Goal: Transaction & Acquisition: Purchase product/service

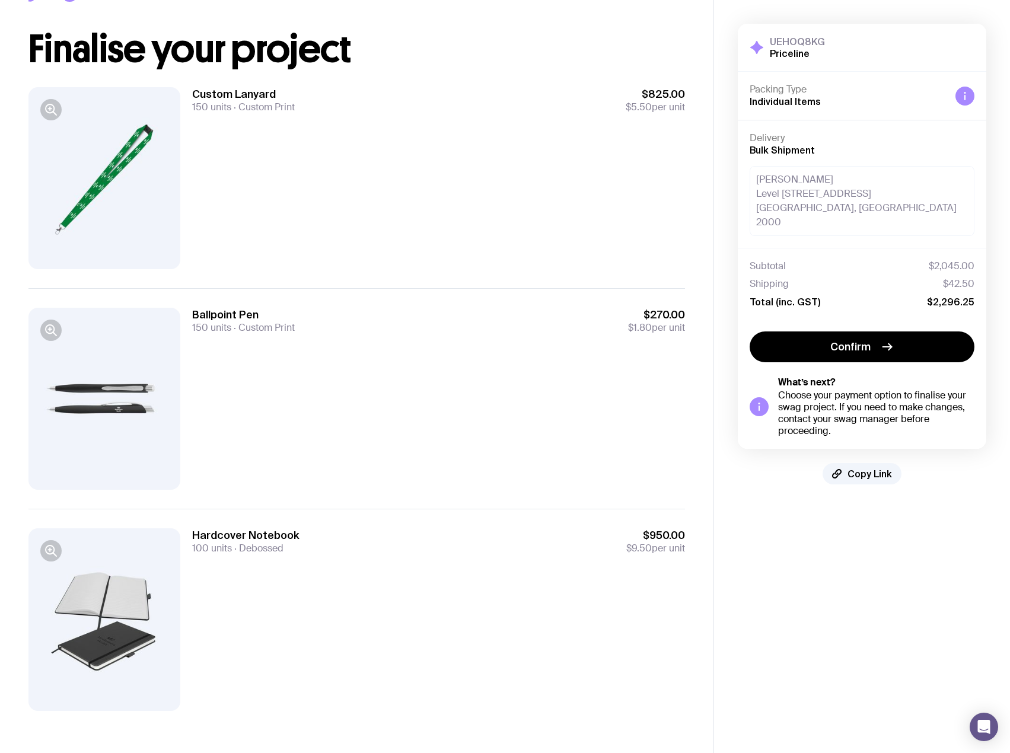
scroll to position [52, 0]
click at [106, 634] on div at bounding box center [104, 619] width 152 height 182
click at [52, 551] on icon "button" at bounding box center [51, 550] width 14 height 14
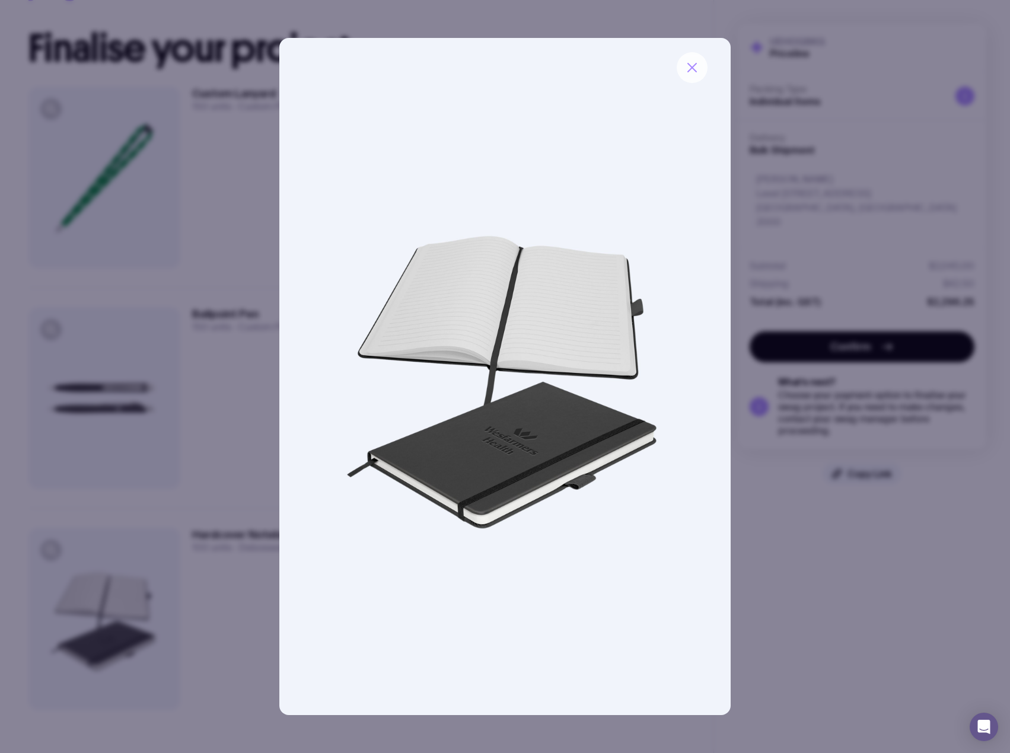
click at [694, 68] on icon "button" at bounding box center [692, 67] width 14 height 14
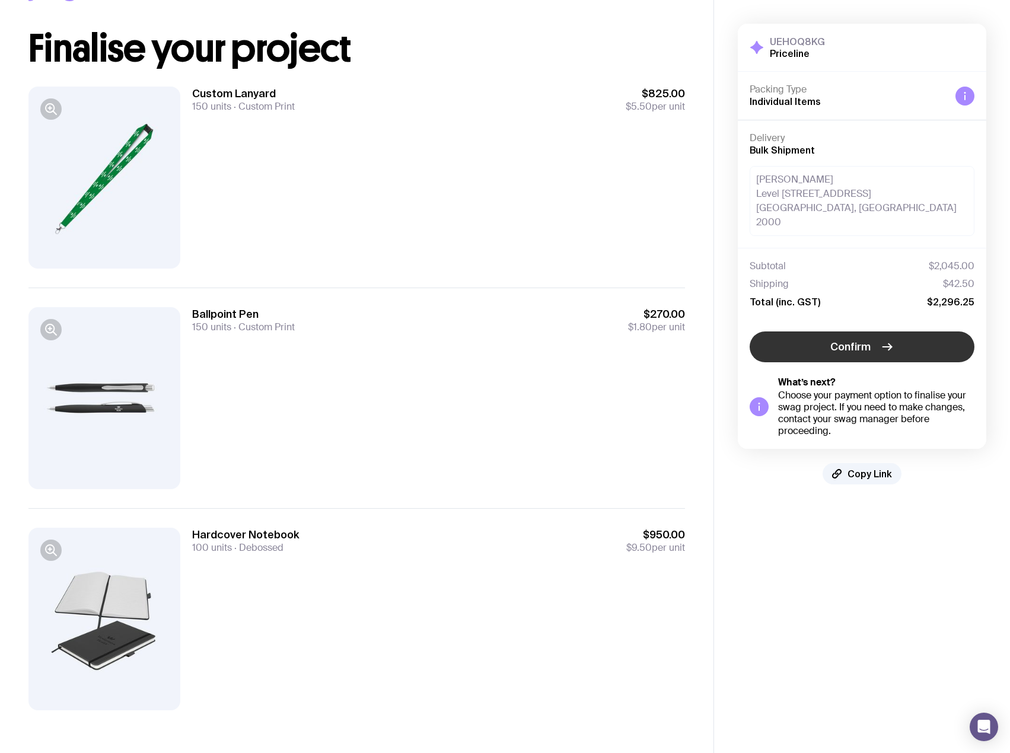
click at [860, 340] on span "Confirm" at bounding box center [850, 347] width 40 height 14
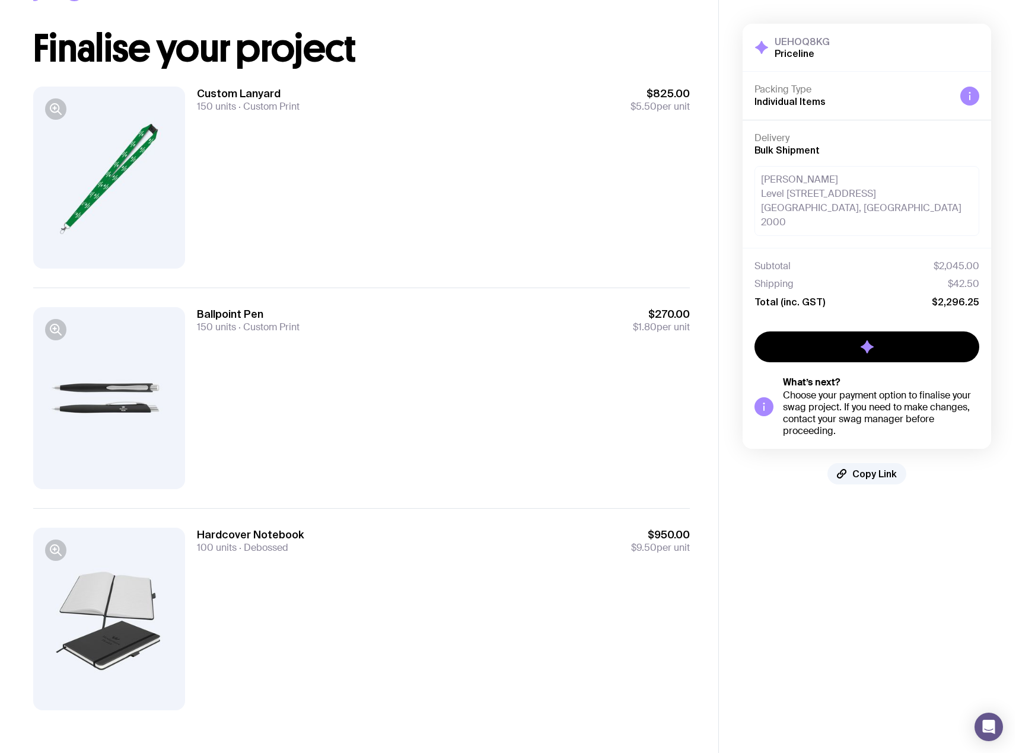
scroll to position [0, 0]
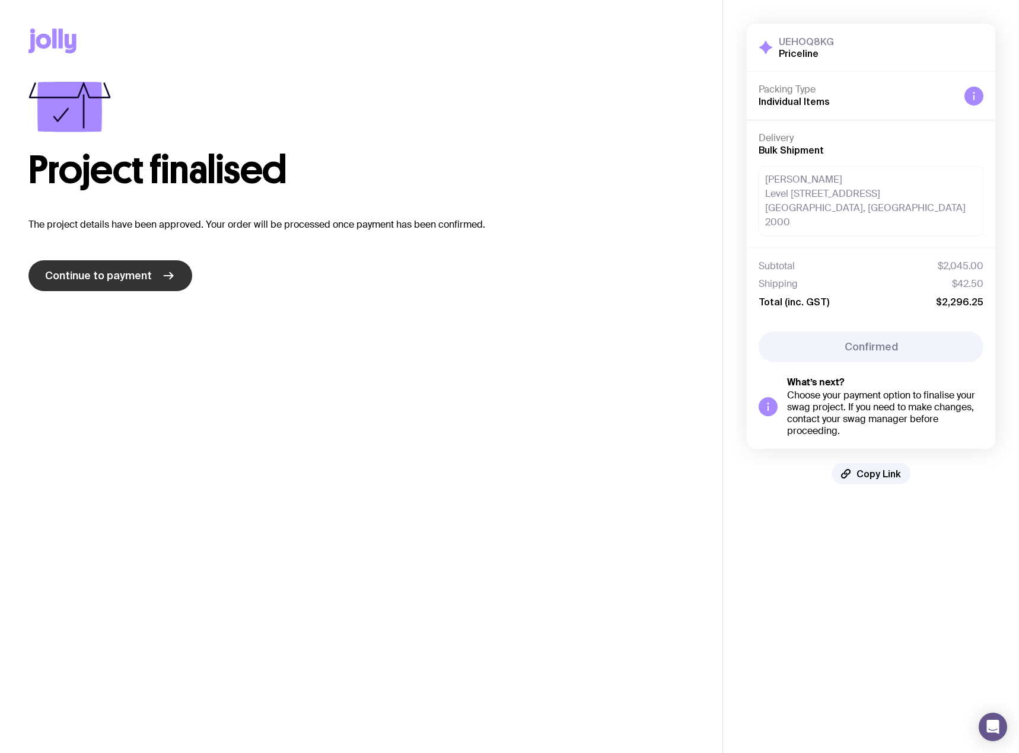
click at [116, 279] on span "Continue to payment" at bounding box center [98, 276] width 107 height 14
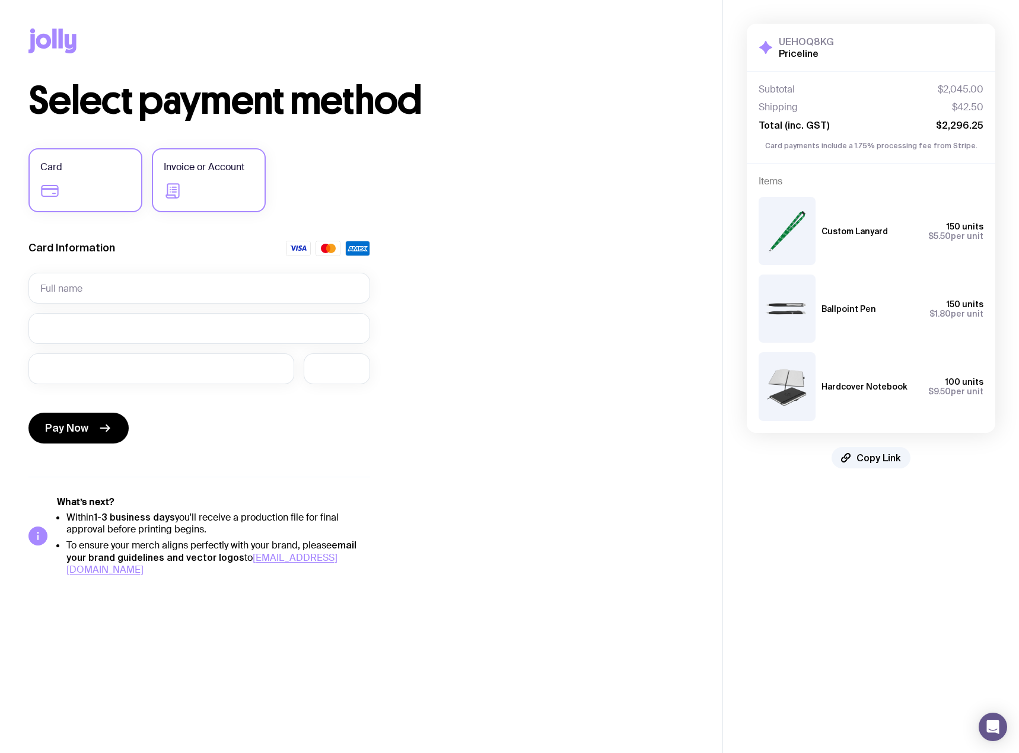
click at [232, 171] on span "Invoice or Account" at bounding box center [204, 167] width 81 height 14
click at [0, 0] on input "Invoice or Account" at bounding box center [0, 0] width 0 height 0
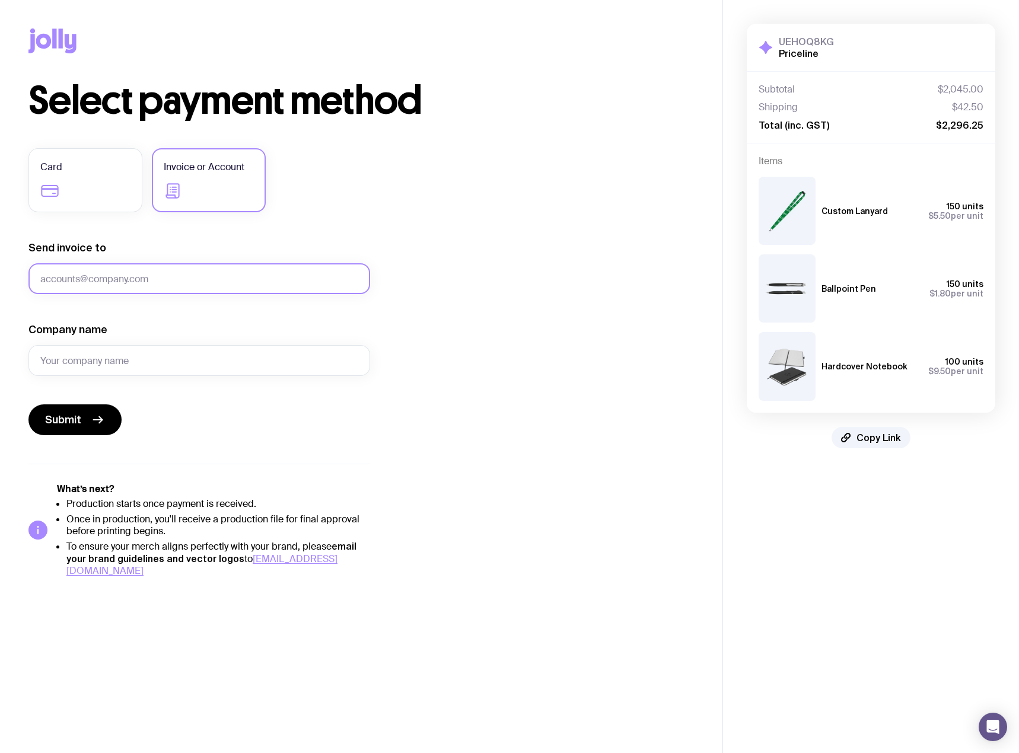
click at [184, 278] on input "Send invoice to" at bounding box center [198, 278] width 341 height 31
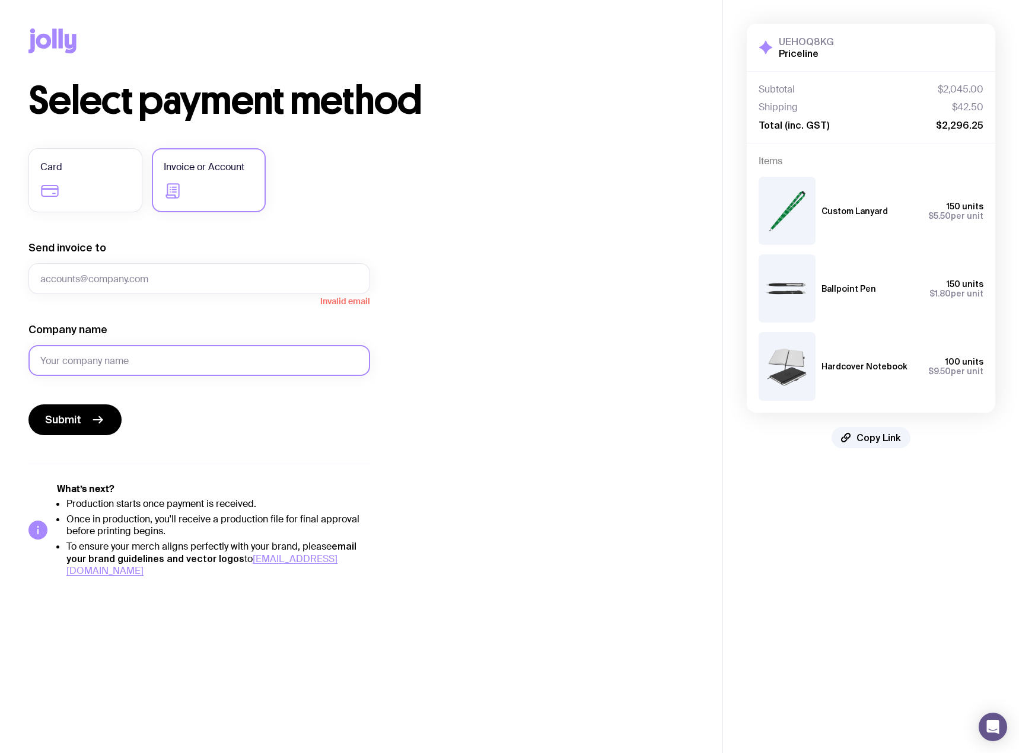
click at [79, 369] on input "Company name" at bounding box center [198, 360] width 341 height 31
type input "Wesfarmers Health"
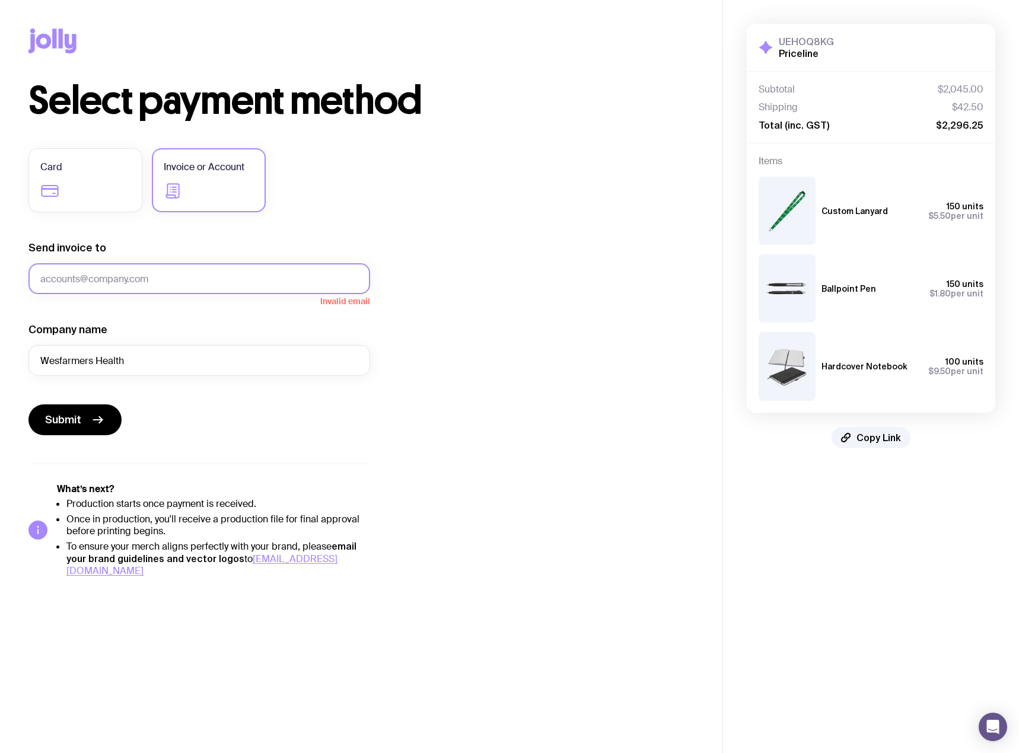
click at [132, 264] on input "Send invoice to" at bounding box center [198, 278] width 341 height 31
type input "B"
type input "bessy.constantinou@priceline.com.au"
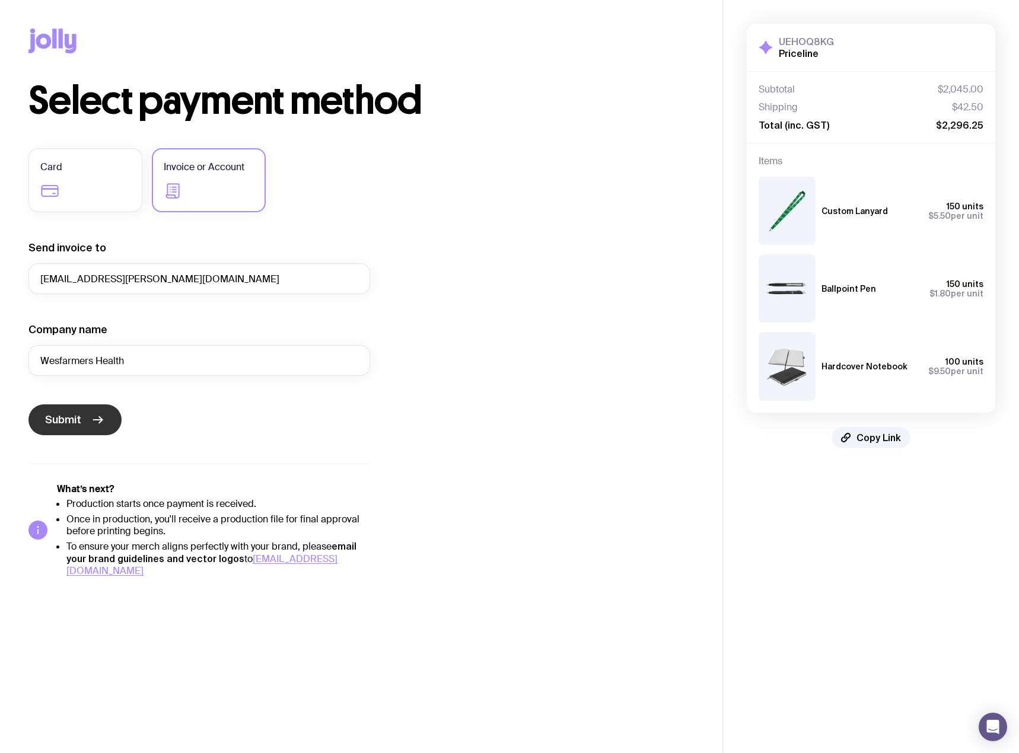
click at [66, 418] on span "Submit" at bounding box center [63, 420] width 36 height 14
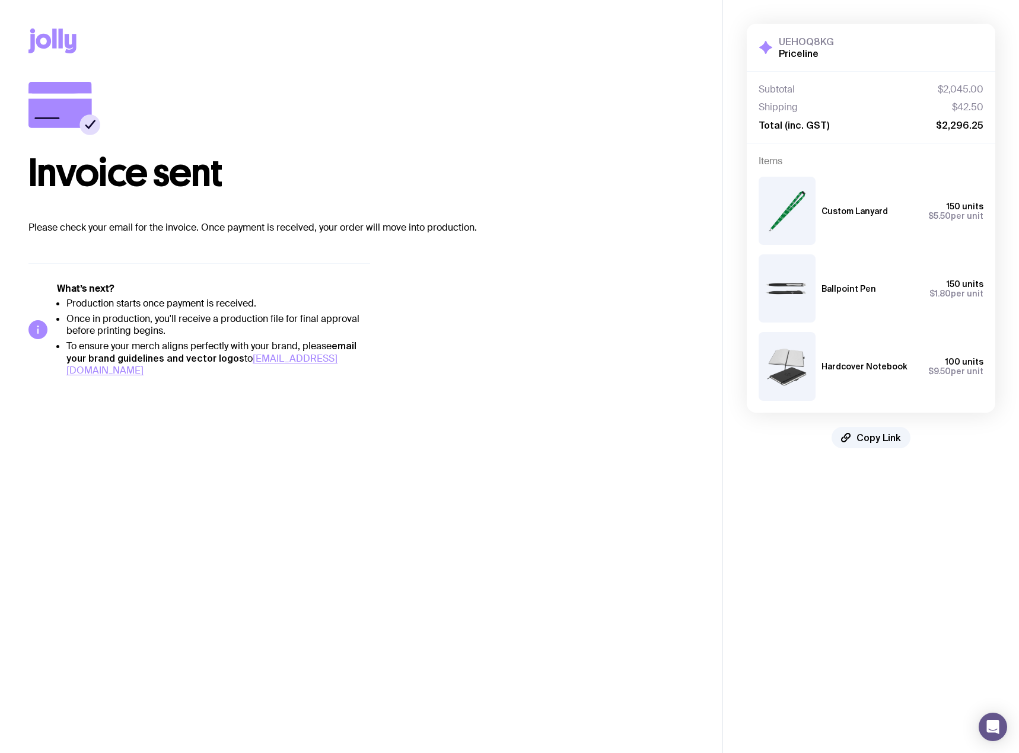
click at [800, 298] on img at bounding box center [786, 288] width 57 height 68
click at [784, 303] on img at bounding box center [786, 288] width 57 height 68
